Goal: Task Accomplishment & Management: Manage account settings

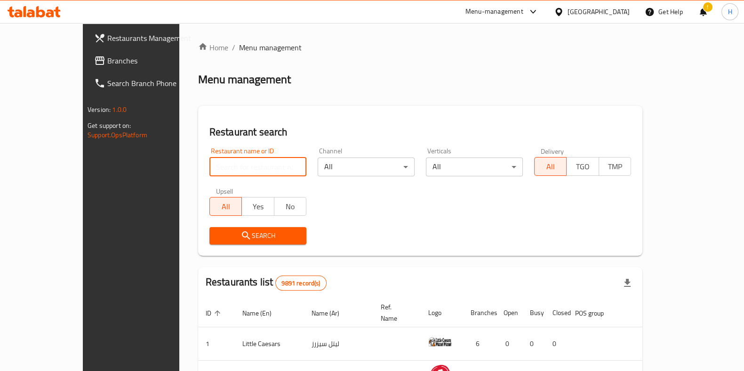
paste input "Mahashi Station"
type input "Mahashi Station"
click button "Search" at bounding box center [257, 235] width 97 height 17
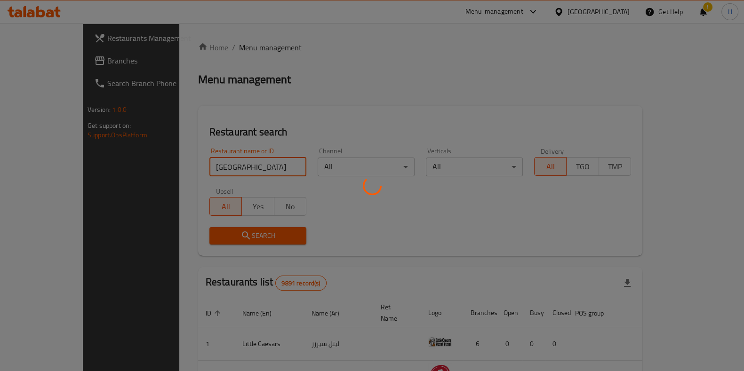
click at [267, 235] on div at bounding box center [372, 185] width 744 height 371
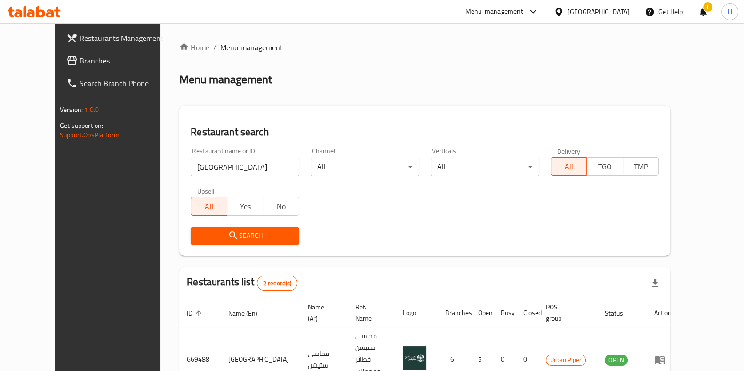
click at [228, 237] on div "Home / Menu management Menu management Restaurant search Restaurant name or ID …" at bounding box center [424, 266] width 491 height 448
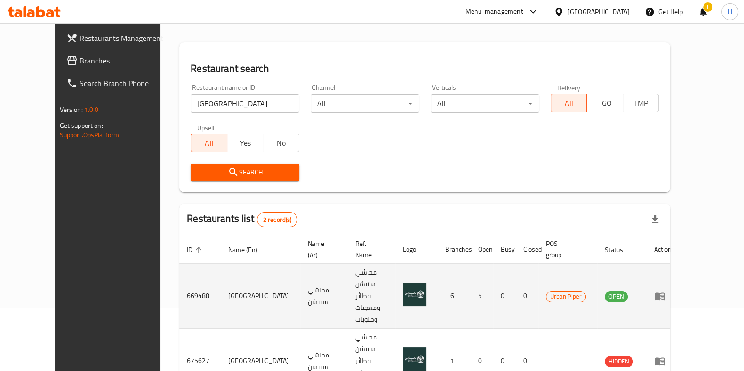
click at [666, 291] on icon "enhanced table" at bounding box center [659, 296] width 11 height 11
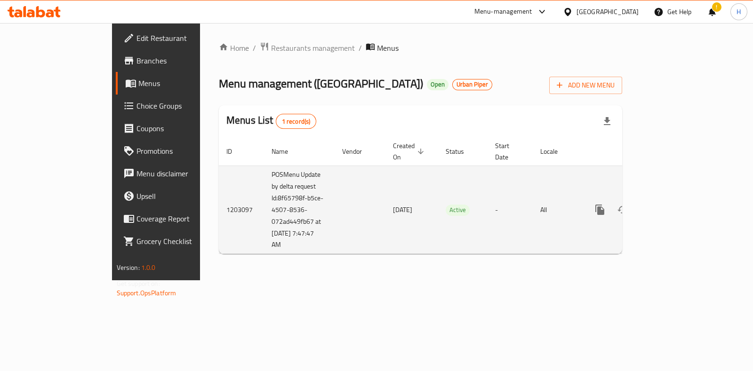
click at [674, 205] on icon "enhanced table" at bounding box center [667, 209] width 11 height 11
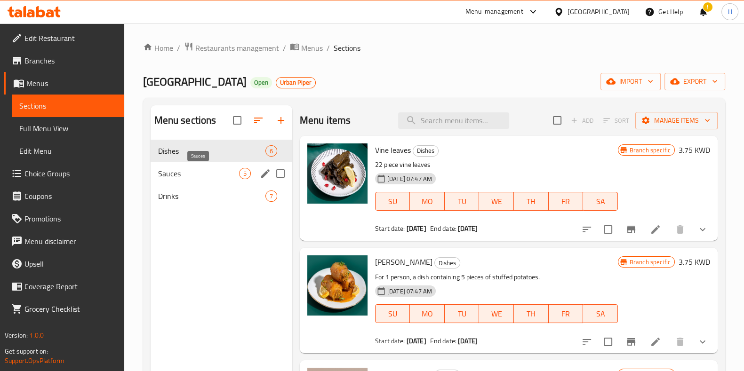
click at [209, 166] on div "Sauces 5" at bounding box center [222, 173] width 142 height 23
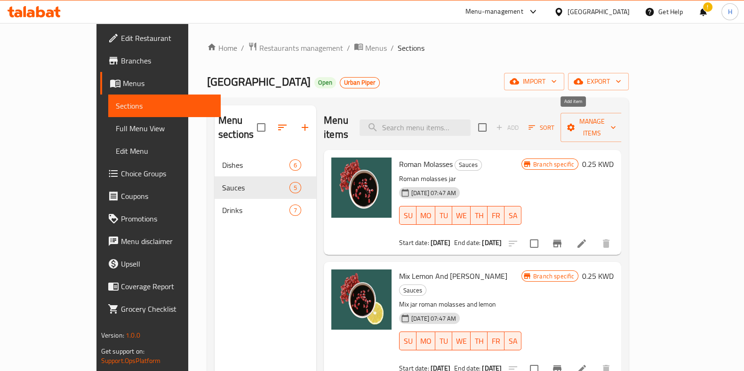
click at [523, 121] on span "Add" at bounding box center [507, 128] width 30 height 15
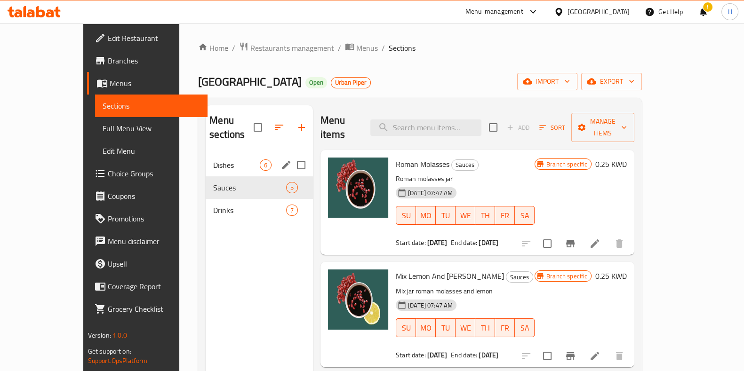
click at [206, 158] on div "Dishes 6" at bounding box center [259, 165] width 107 height 23
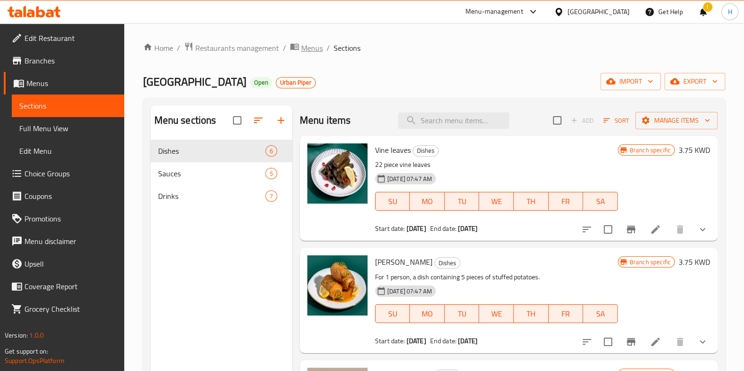
click at [313, 52] on span "Menus" at bounding box center [312, 47] width 22 height 11
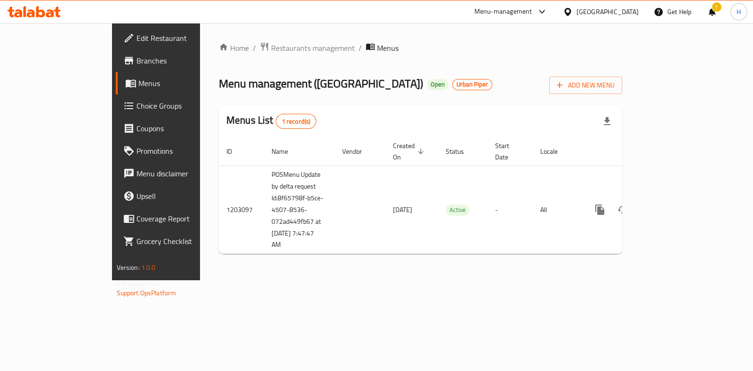
click at [278, 90] on span "Menu management ( Mahashi Station )" at bounding box center [321, 83] width 204 height 21
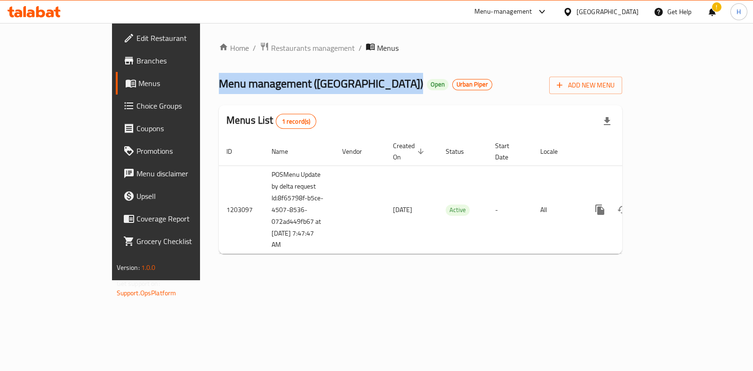
click at [278, 90] on span "Menu management ( Mahashi Station )" at bounding box center [321, 83] width 204 height 21
click at [318, 90] on span "Menu management ( Mahashi Station )" at bounding box center [321, 83] width 204 height 21
drag, startPoint x: 243, startPoint y: 87, endPoint x: 323, endPoint y: 86, distance: 79.6
click at [323, 86] on span "Menu management ( Mahashi Station )" at bounding box center [321, 83] width 204 height 21
click at [321, 86] on span "Menu management ( Mahashi Station )" at bounding box center [321, 83] width 204 height 21
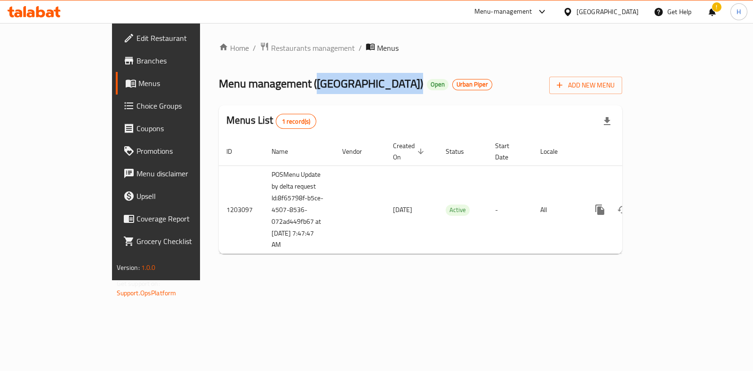
drag, startPoint x: 322, startPoint y: 86, endPoint x: 257, endPoint y: 90, distance: 65.1
click at [257, 90] on span "Menu management ( Mahashi Station )" at bounding box center [321, 83] width 204 height 21
click at [271, 48] on span "Restaurants management" at bounding box center [313, 47] width 84 height 11
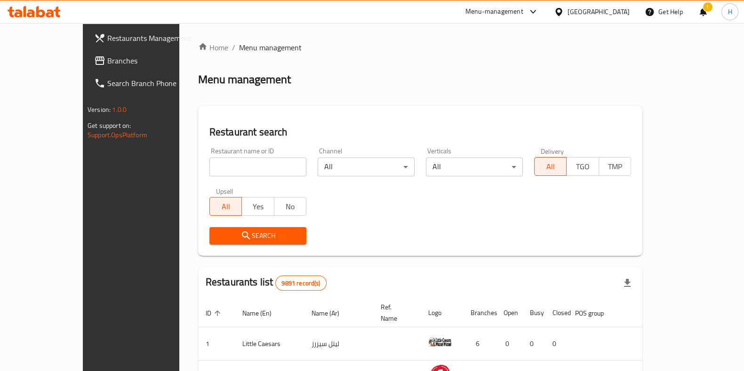
click at [209, 173] on input "search" at bounding box center [257, 167] width 97 height 19
paste input "Mahashi Station)"
click button "Search" at bounding box center [257, 235] width 97 height 17
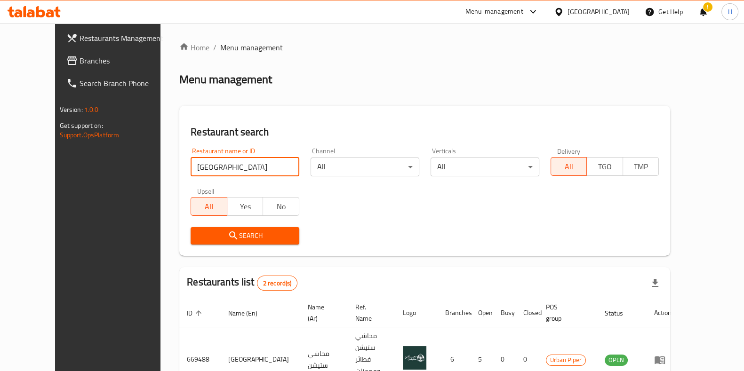
scroll to position [64, 0]
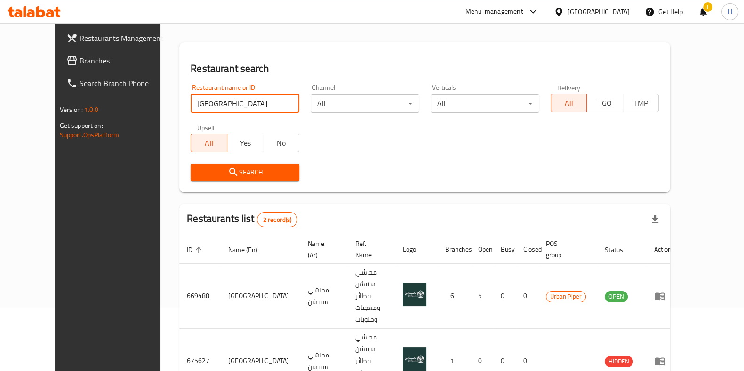
drag, startPoint x: 225, startPoint y: 109, endPoint x: 57, endPoint y: 123, distance: 168.7
click at [57, 123] on div "Restaurants Management Branches Search Branch Phone Version: 1.0.0 Get support …" at bounding box center [372, 202] width 635 height 485
paste input "Bakerji"
type input "Bakerji"
click button "Search" at bounding box center [245, 172] width 109 height 17
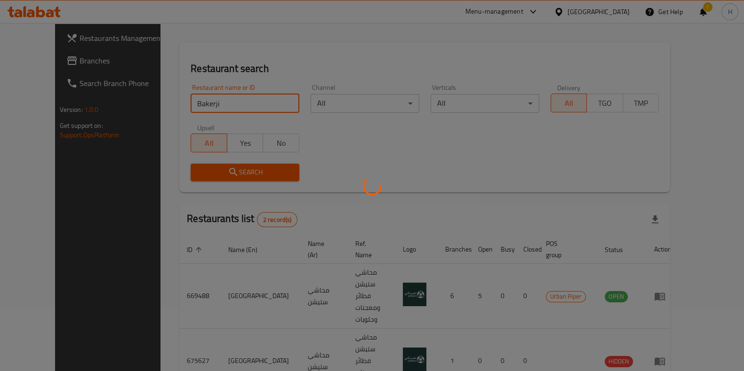
scroll to position [30, 0]
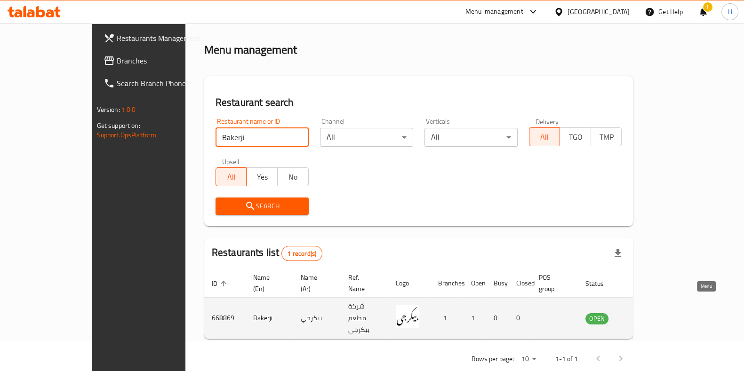
click at [646, 315] on icon "enhanced table" at bounding box center [641, 319] width 10 height 8
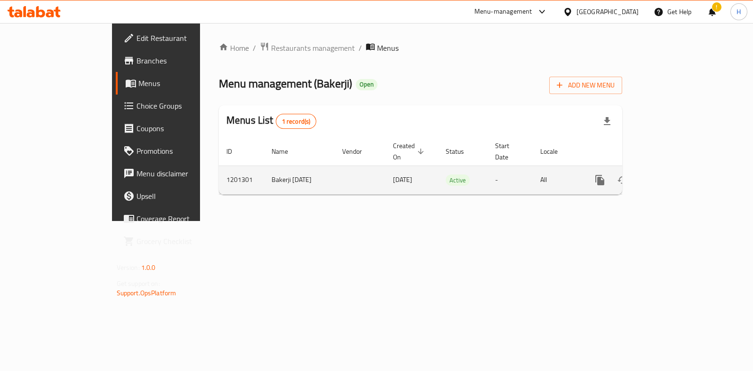
click at [674, 175] on icon "enhanced table" at bounding box center [667, 180] width 11 height 11
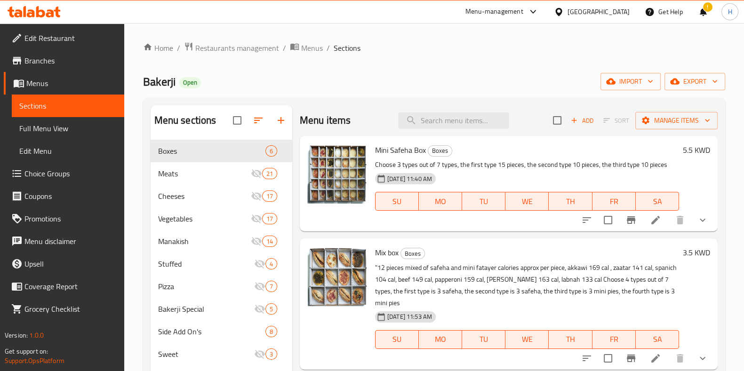
click at [224, 39] on div "Home / Restaurants management / Menus / Sections Bakerji Open import export Men…" at bounding box center [434, 263] width 620 height 480
click at [225, 45] on span "Restaurants management" at bounding box center [237, 47] width 84 height 11
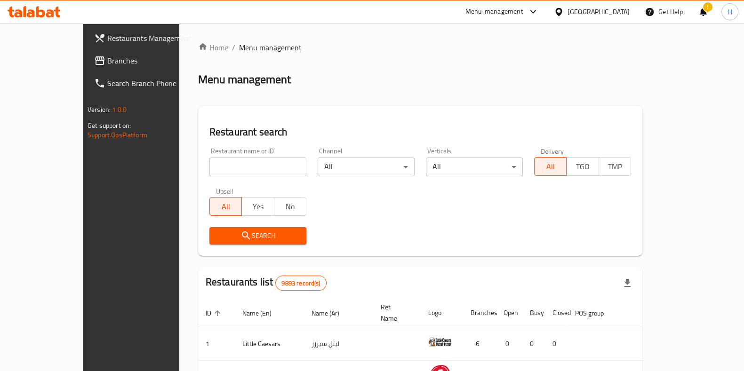
click at [210, 163] on div "Home / Menu management Menu management Restaurant search Restaurant name or ID …" at bounding box center [420, 337] width 444 height 591
click at [210, 163] on input "search" at bounding box center [257, 167] width 97 height 19
paste input "lumiere sweet"
type input "lumiere sweet"
click button "Search" at bounding box center [257, 235] width 97 height 17
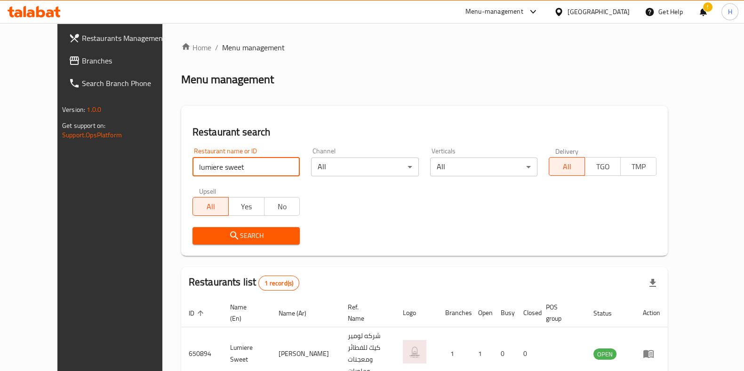
scroll to position [30, 0]
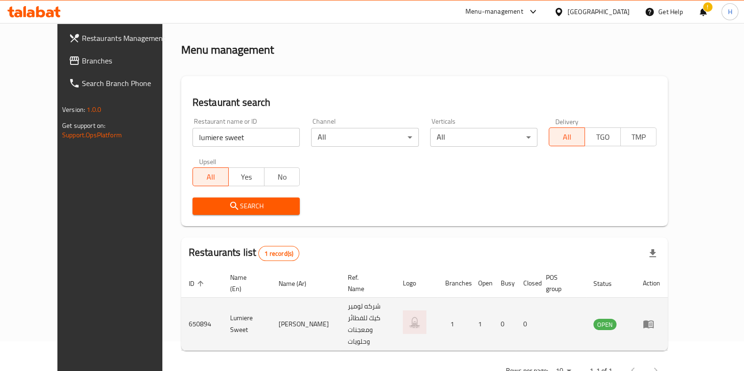
click at [223, 306] on td "Lumiere Sweet" at bounding box center [247, 324] width 48 height 53
copy td "Lumiere Sweet"
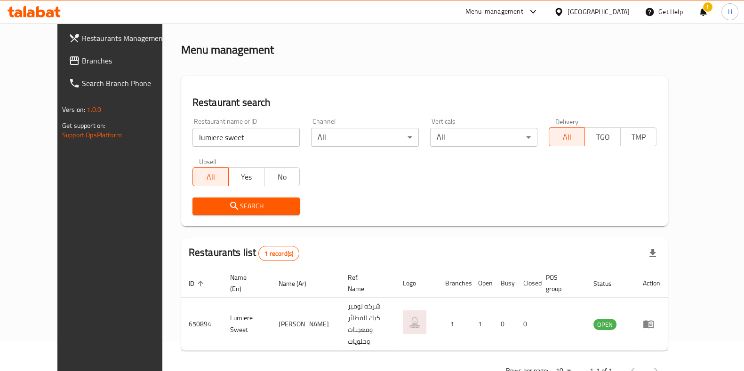
click at [515, 15] on div "Menu-management" at bounding box center [495, 11] width 58 height 11
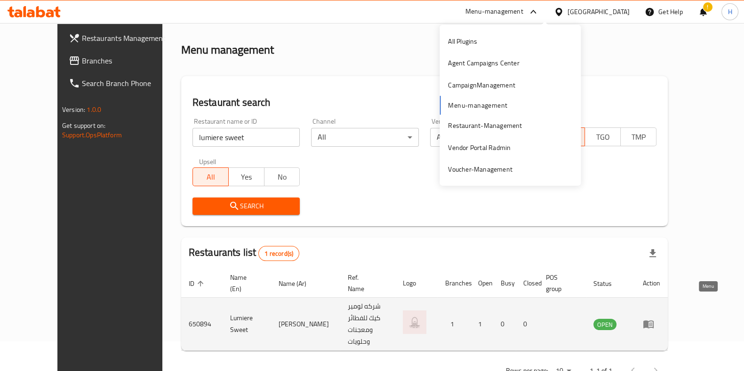
click at [654, 319] on icon "enhanced table" at bounding box center [648, 324] width 11 height 11
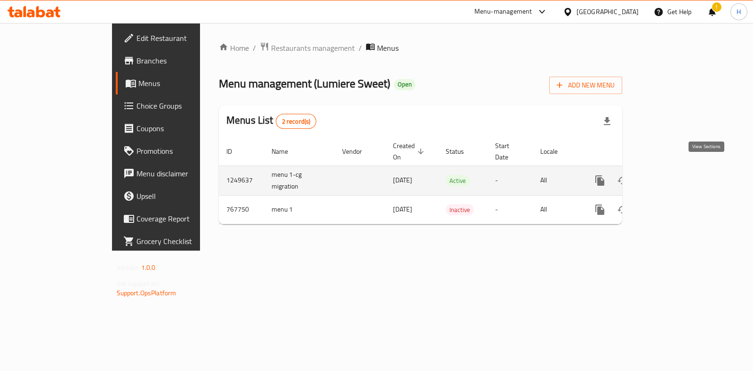
click at [674, 175] on icon "enhanced table" at bounding box center [667, 180] width 11 height 11
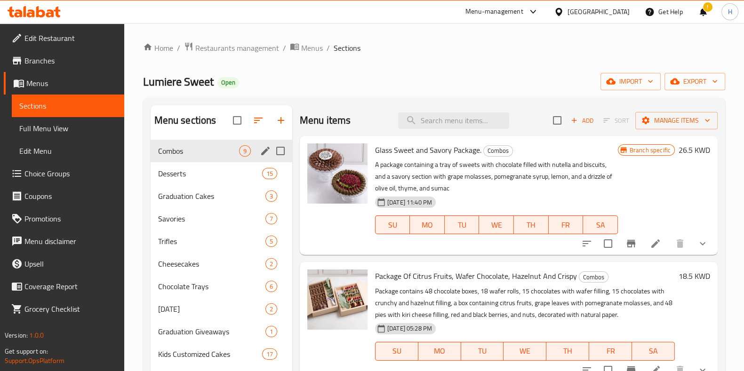
click at [185, 149] on span "Combos" at bounding box center [198, 150] width 81 height 11
click at [194, 173] on span "Desserts" at bounding box center [197, 173] width 78 height 11
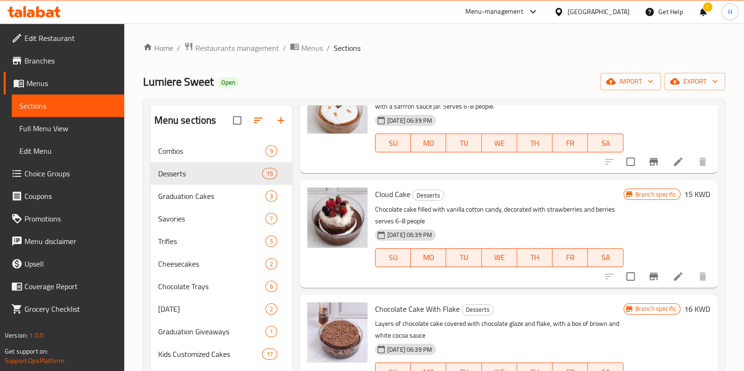
scroll to position [177, 0]
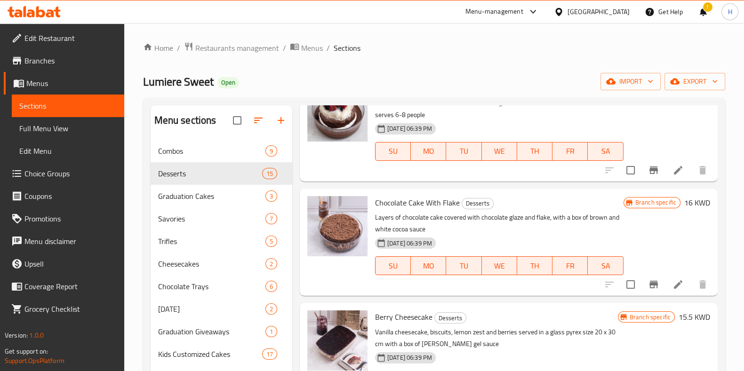
click at [155, 77] on div "Home / Restaurants management / Menus / Sections Lumiere Sweet Open import expo…" at bounding box center [434, 266] width 582 height 448
click at [199, 84] on span "Lumiere Sweet" at bounding box center [178, 81] width 71 height 21
click at [165, 82] on span "Lumiere Sweet" at bounding box center [178, 81] width 71 height 21
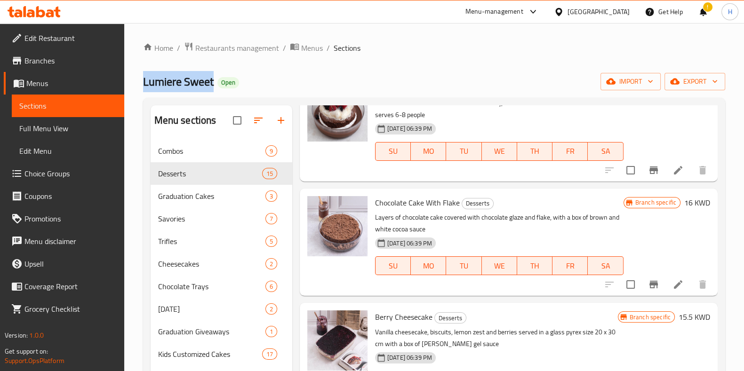
scroll to position [0, 0]
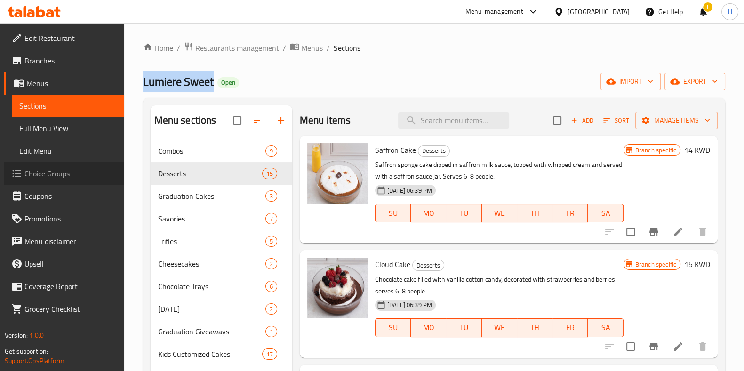
click at [39, 171] on span "Choice Groups" at bounding box center [70, 173] width 92 height 11
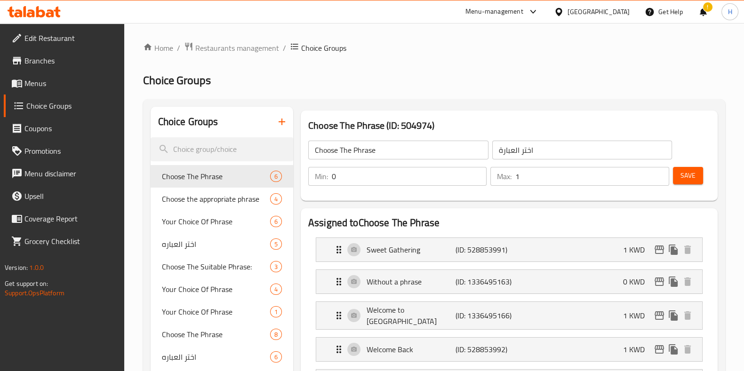
click at [364, 126] on h3 "Choose The Phrase (ID: 504974)" at bounding box center [509, 125] width 402 height 15
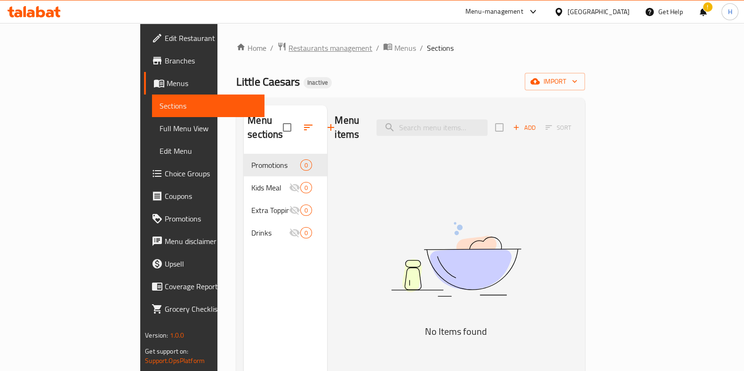
click at [289, 48] on span "Restaurants management" at bounding box center [331, 47] width 84 height 11
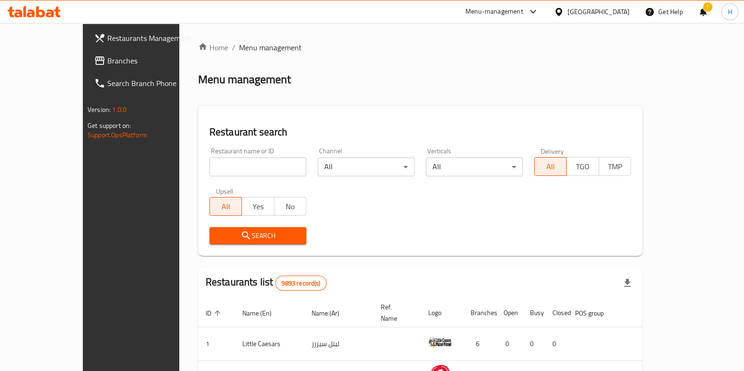
click at [204, 182] on div "Upsell All Yes No" at bounding box center [258, 202] width 108 height 40
click at [209, 169] on input "search" at bounding box center [257, 167] width 97 height 19
click at [523, 16] on div "Menu-management" at bounding box center [495, 11] width 58 height 11
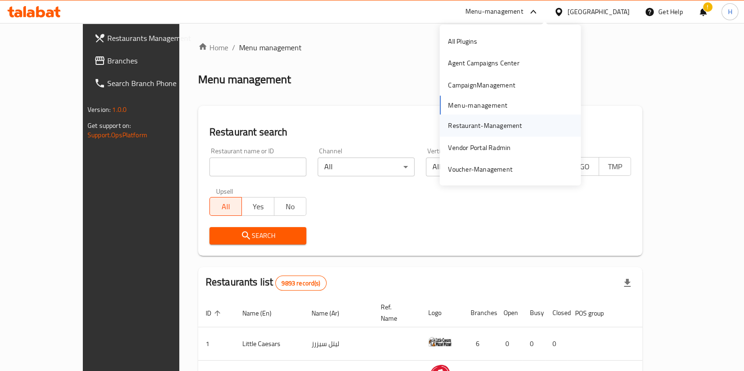
click at [465, 128] on div "Restaurant-Management" at bounding box center [485, 126] width 74 height 10
